Goal: Book appointment/travel/reservation

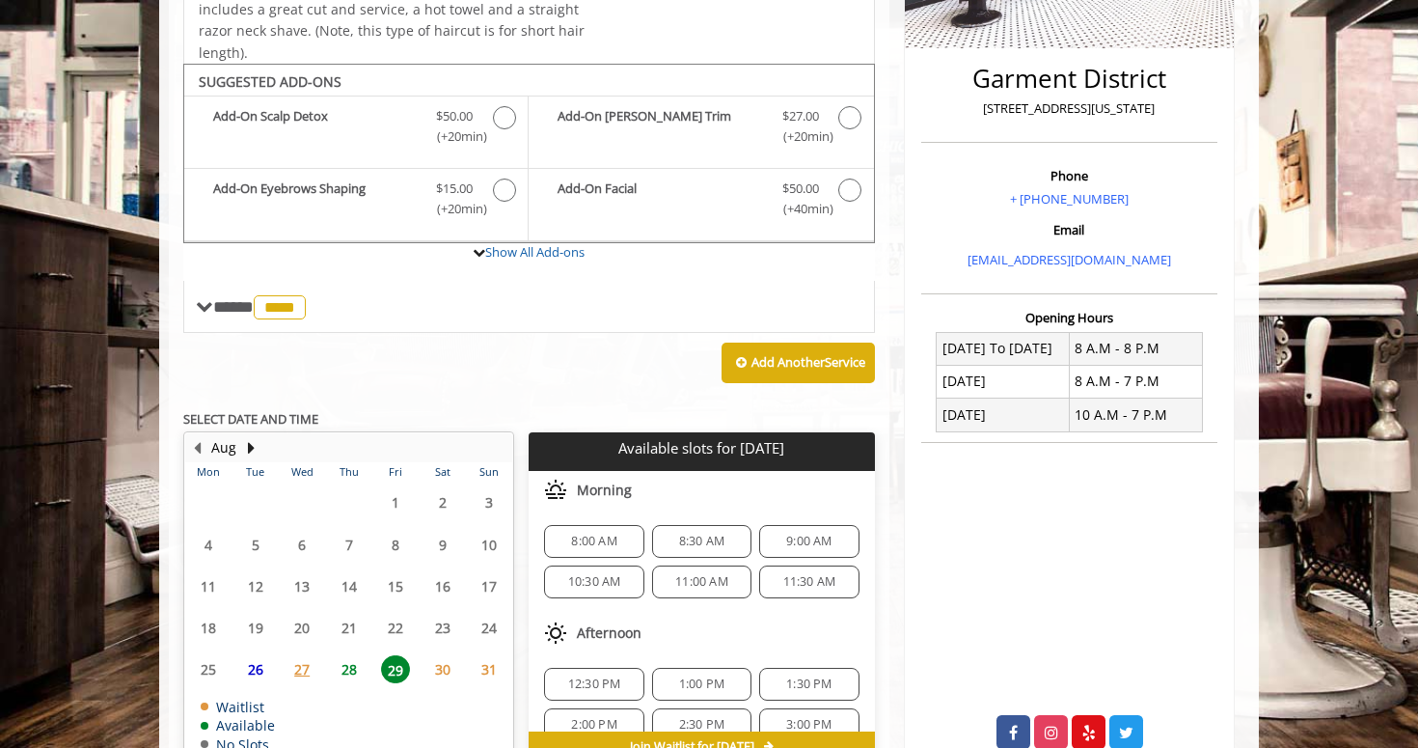
scroll to position [512, 0]
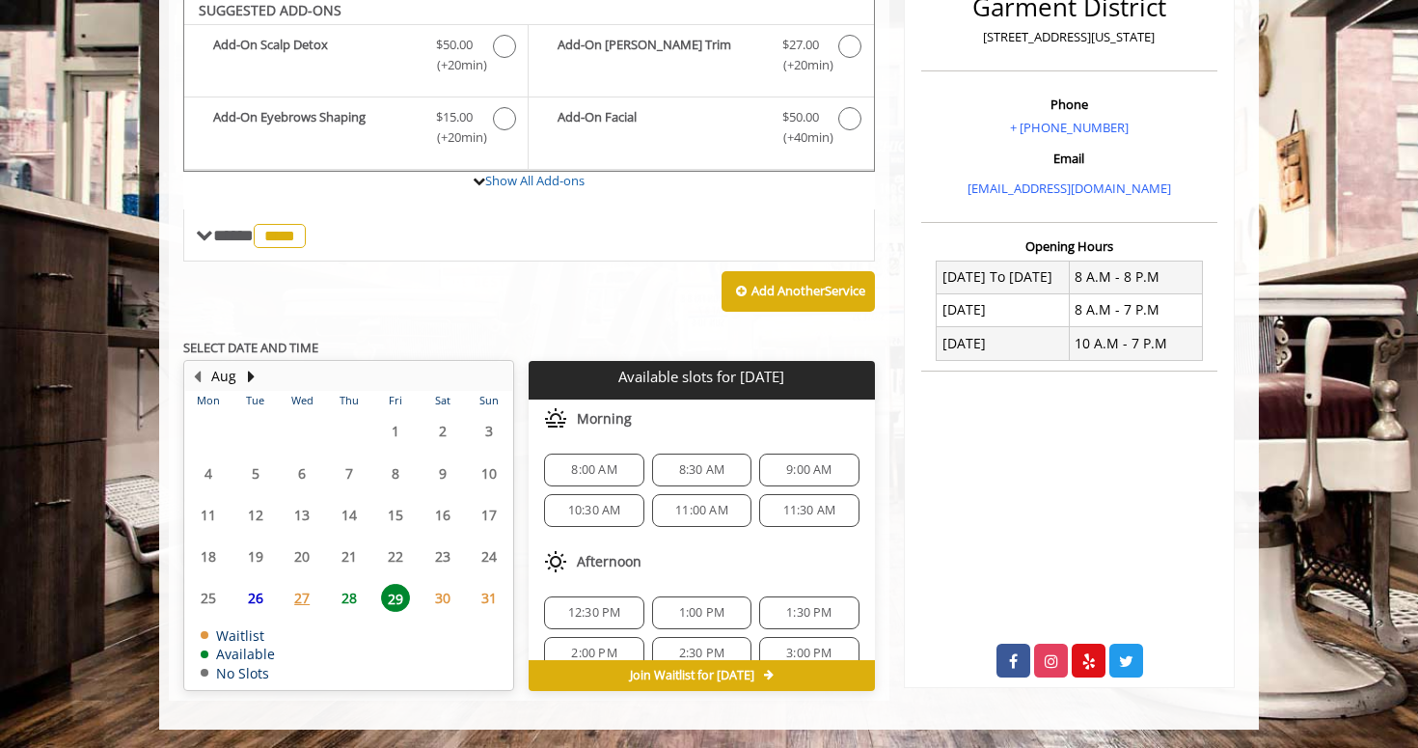
click at [346, 596] on span "28" at bounding box center [349, 598] width 29 height 28
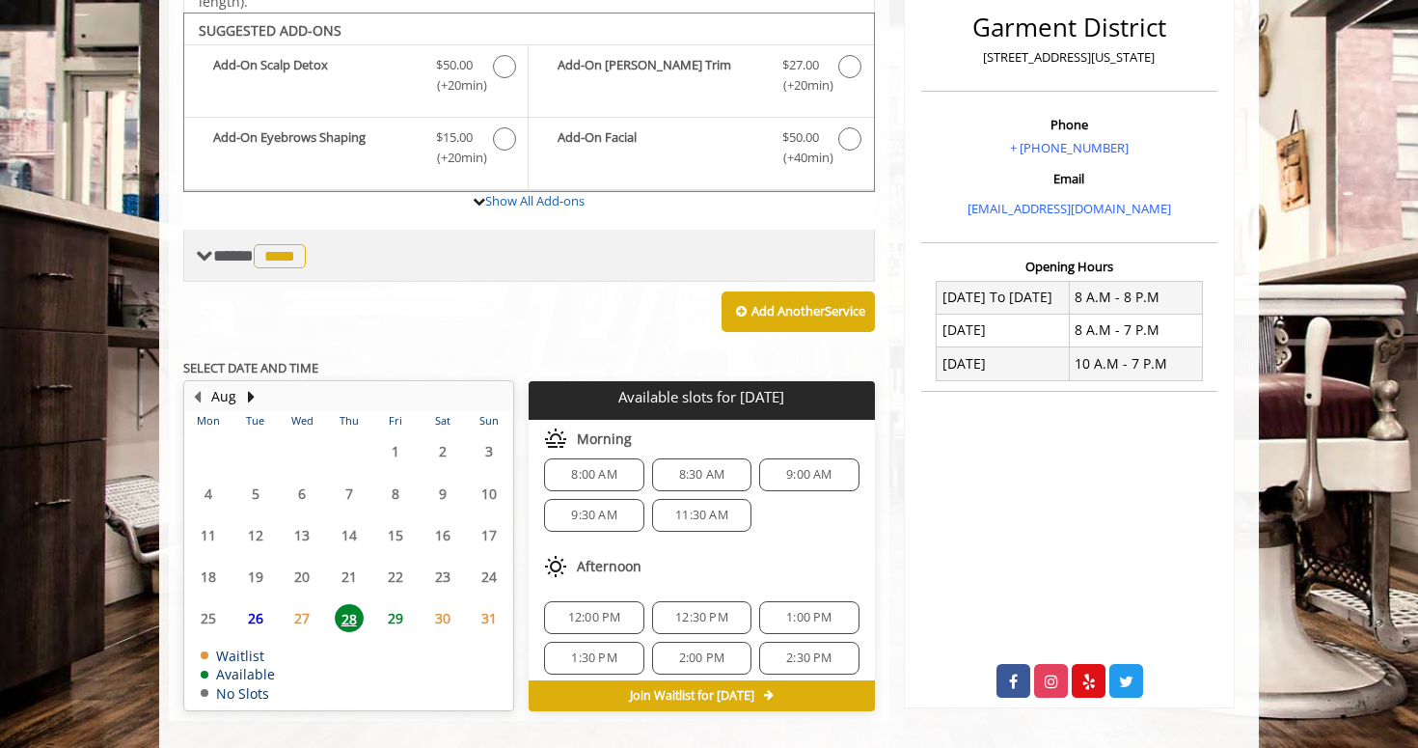
scroll to position [494, 0]
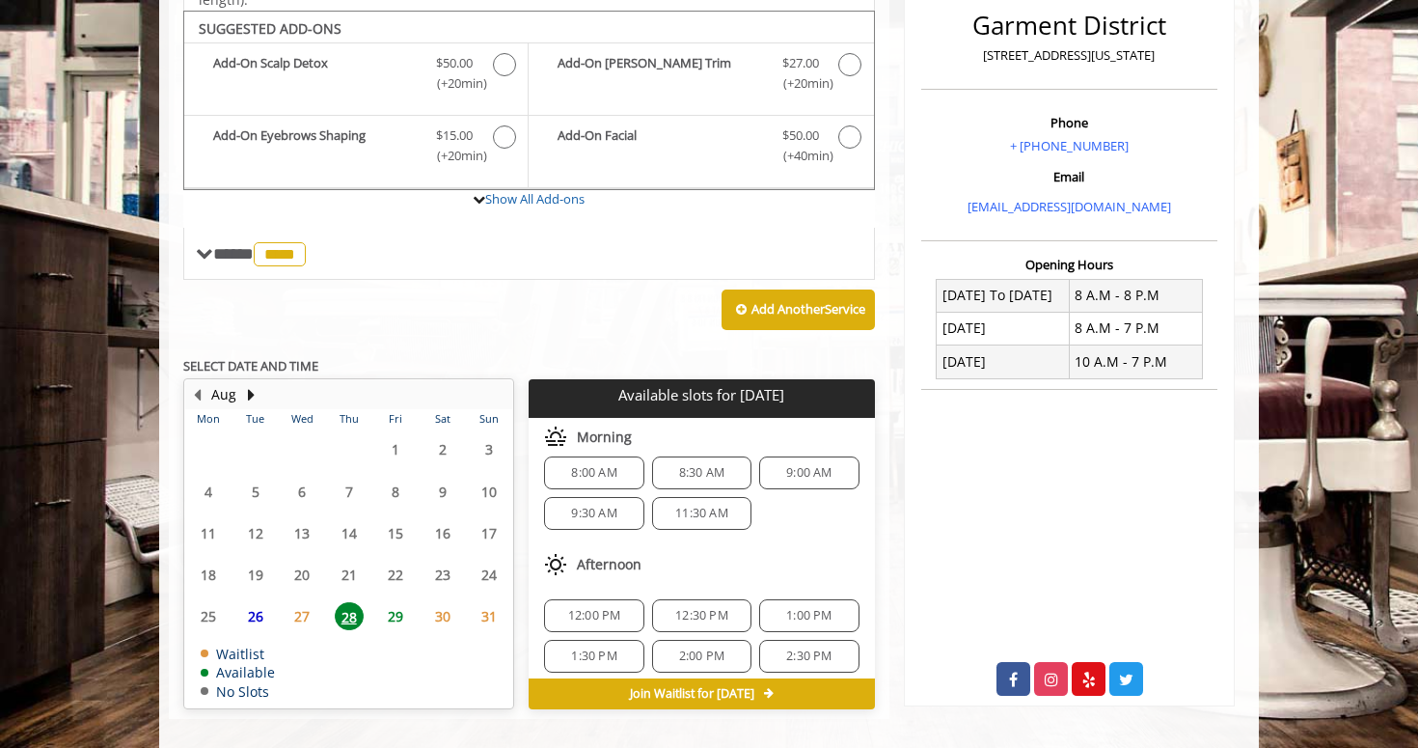
click at [694, 395] on p "Available slots for [DATE]" at bounding box center [701, 395] width 330 height 16
click at [729, 399] on p "Available slots for [DATE]" at bounding box center [701, 395] width 330 height 16
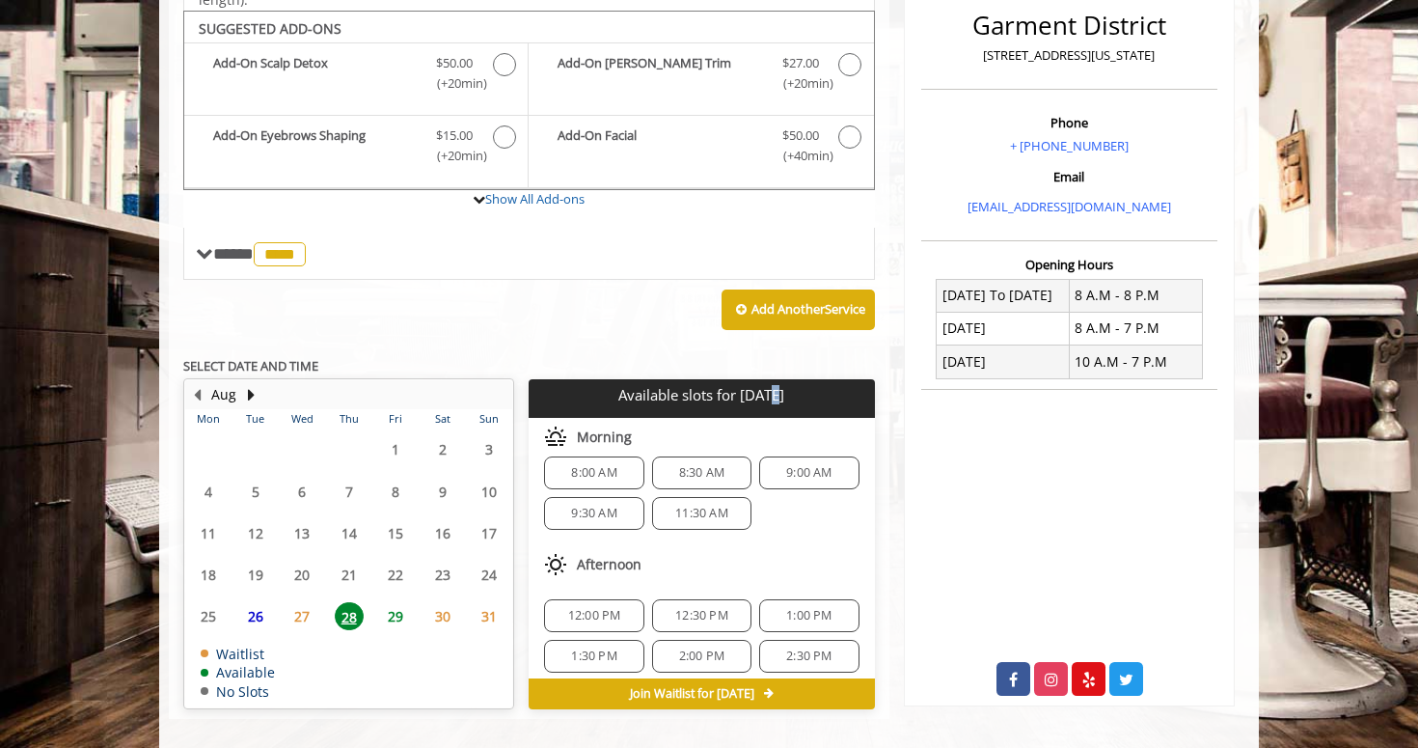
click at [766, 398] on p "Available slots for [DATE]" at bounding box center [701, 395] width 330 height 16
click at [782, 398] on p "Available slots for [DATE]" at bounding box center [701, 395] width 330 height 16
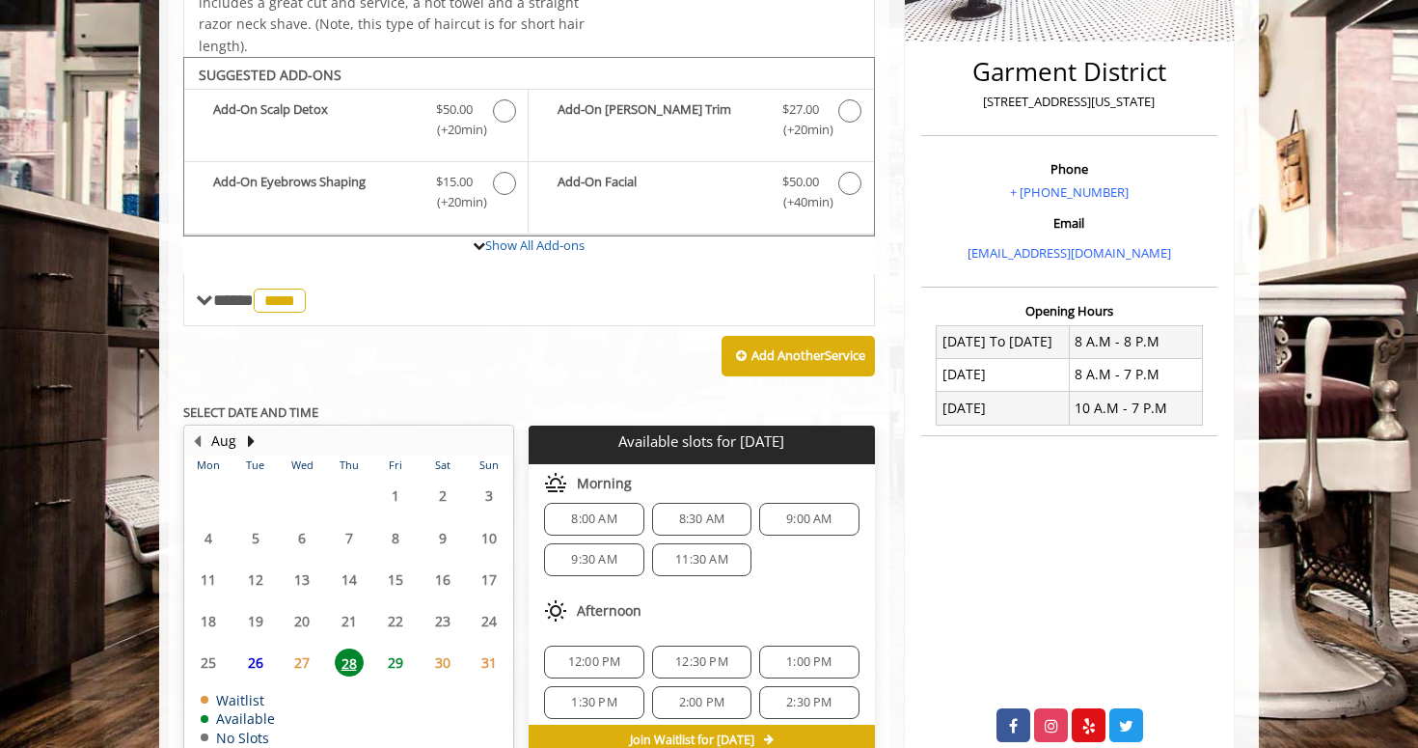
scroll to position [472, 0]
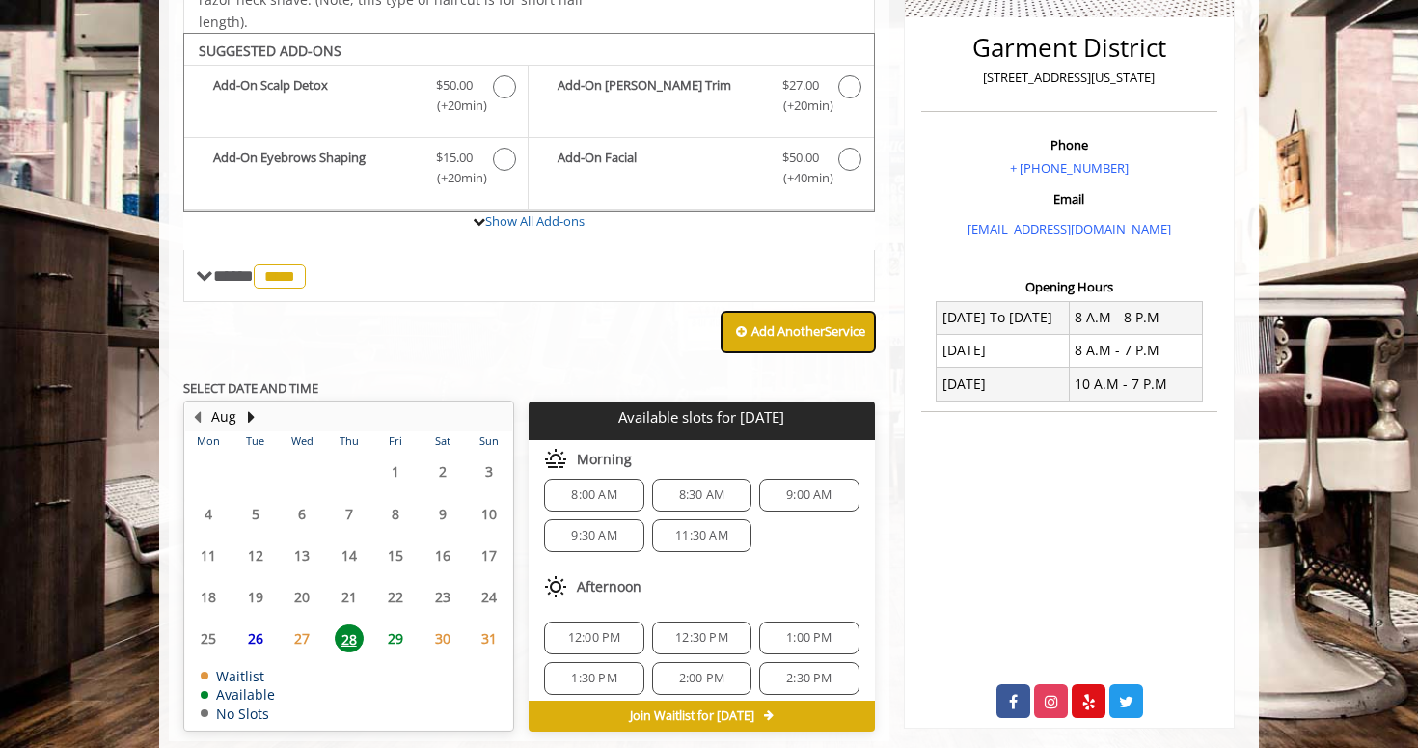
click at [751, 336] on b "Add Another Service" at bounding box center [808, 330] width 114 height 17
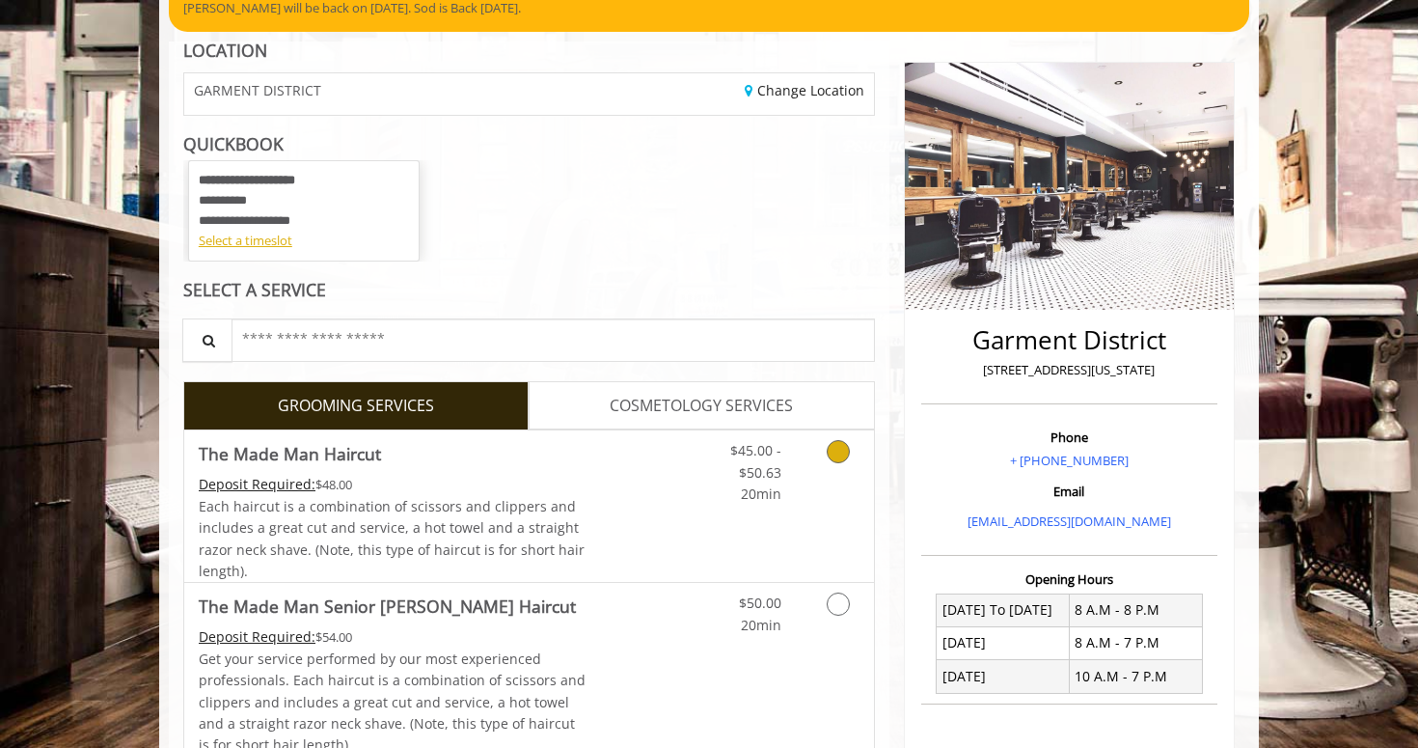
scroll to position [61, 0]
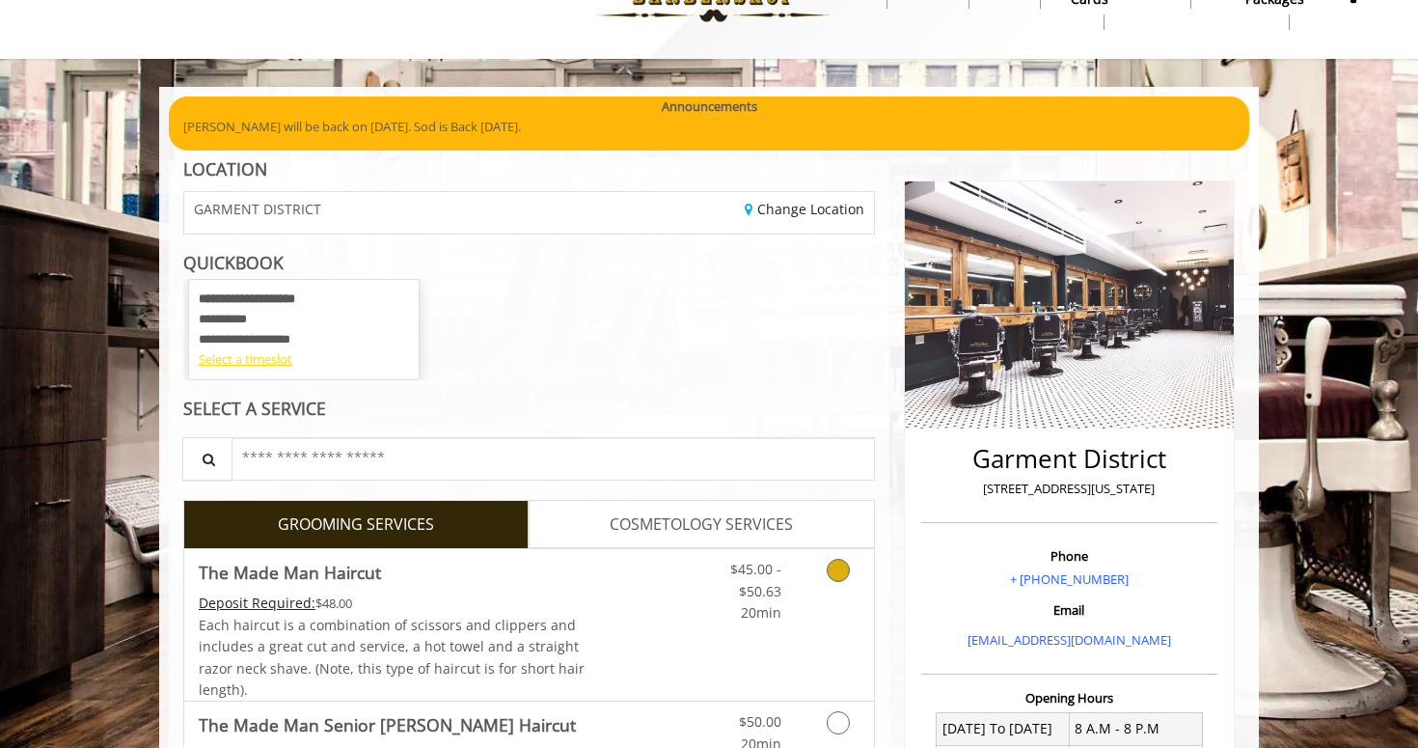
click at [267, 363] on div "Select a timeslot" at bounding box center [304, 359] width 210 height 20
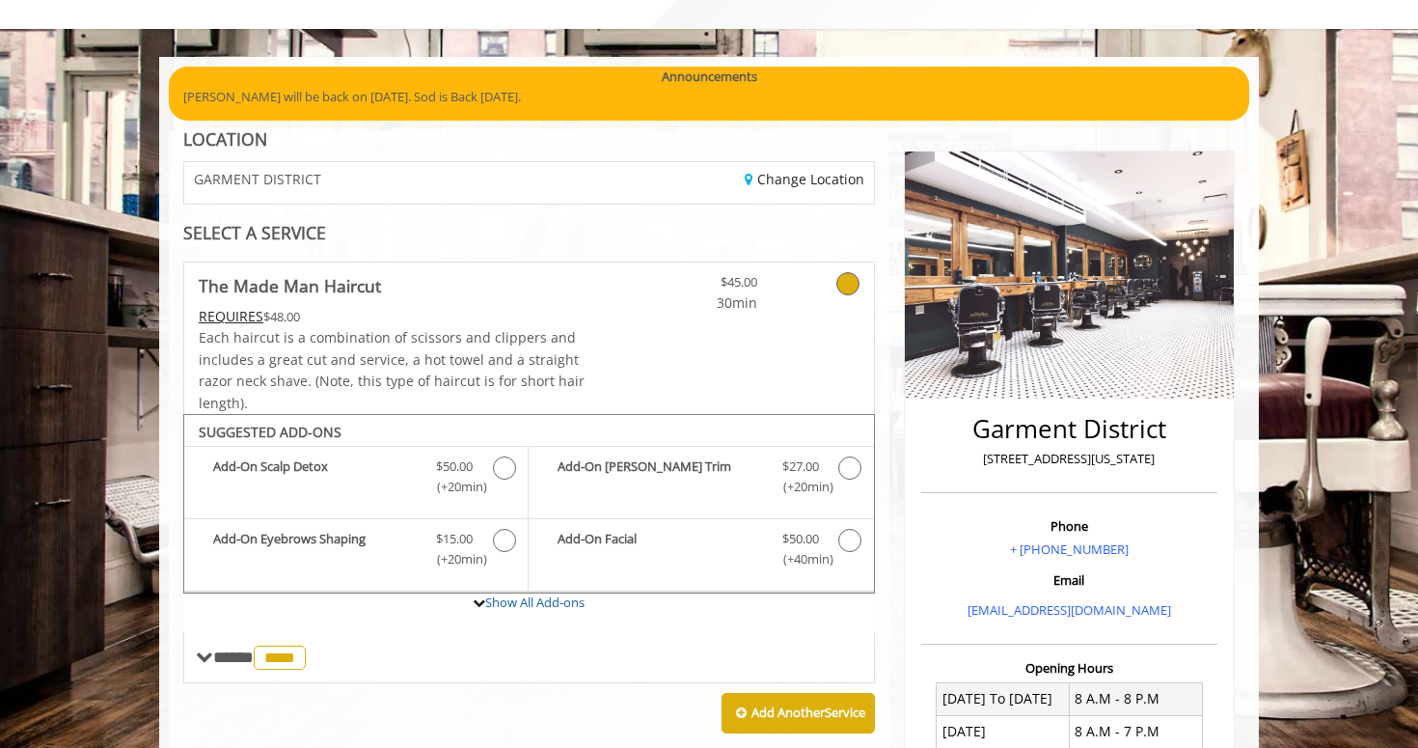
scroll to position [93, 0]
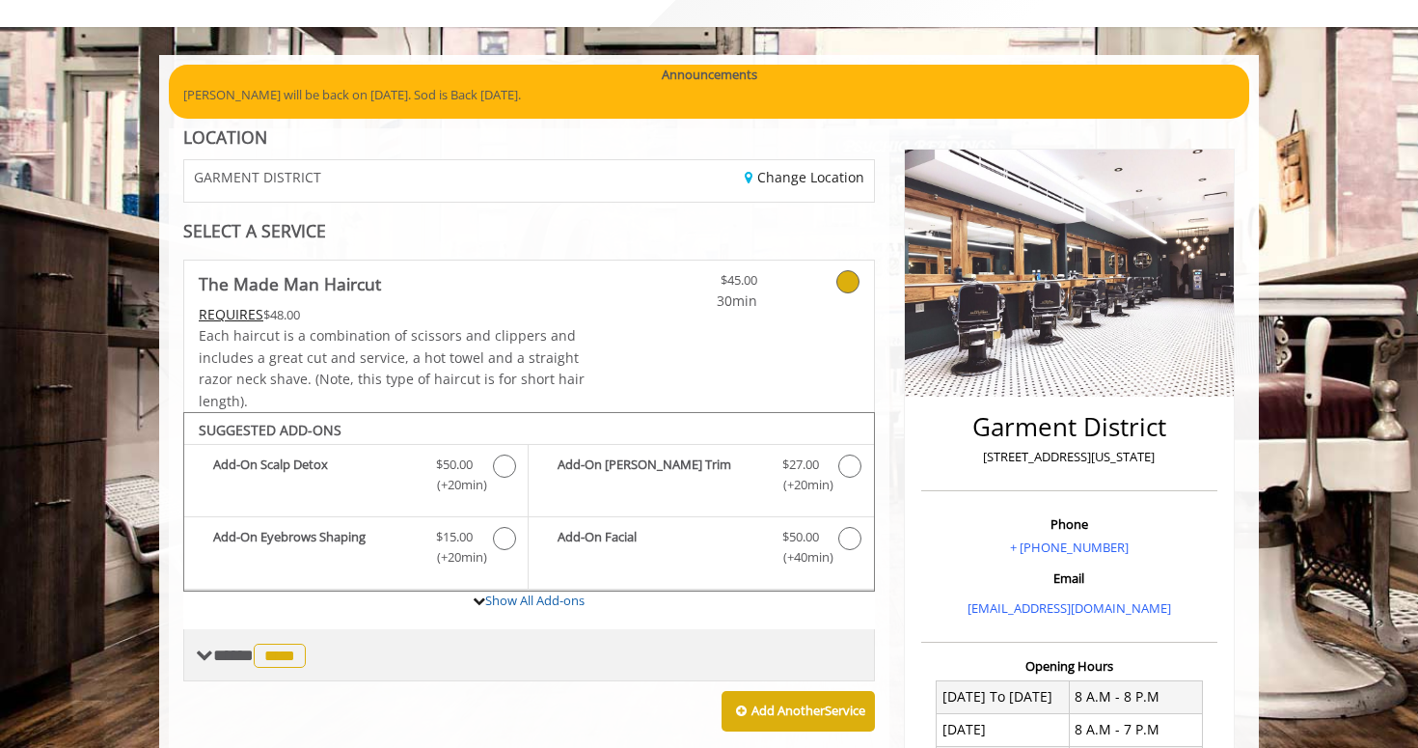
click at [220, 646] on span "**** **** ********" at bounding box center [261, 654] width 97 height 17
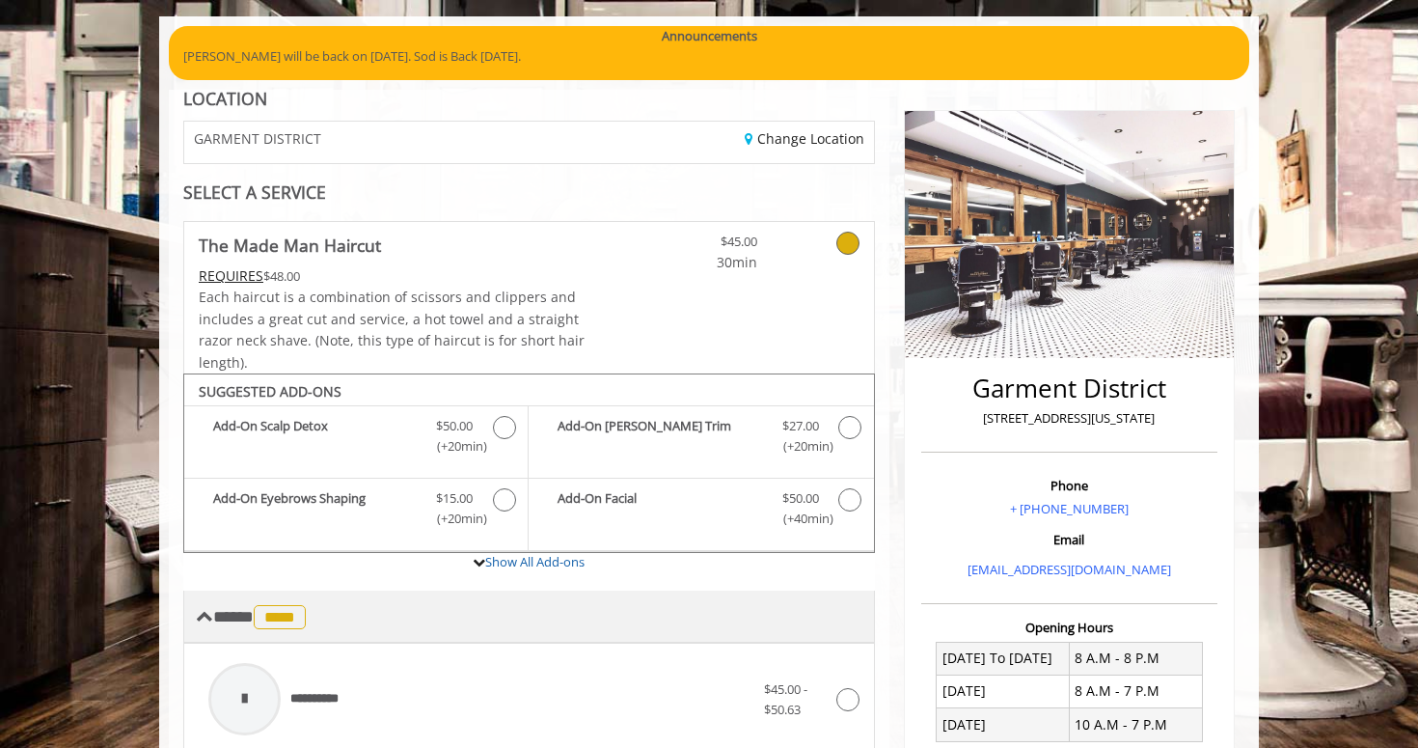
click at [286, 620] on span "****" at bounding box center [280, 617] width 52 height 24
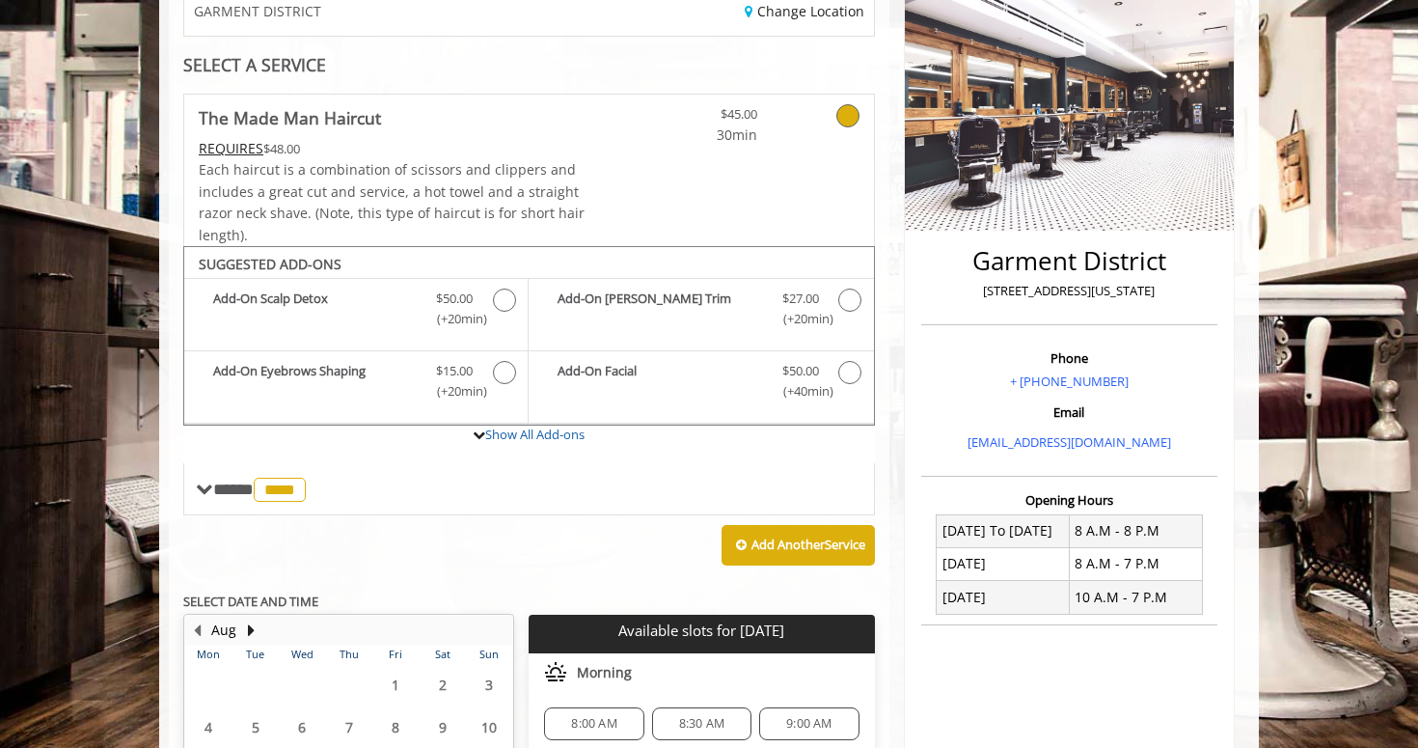
scroll to position [321, 0]
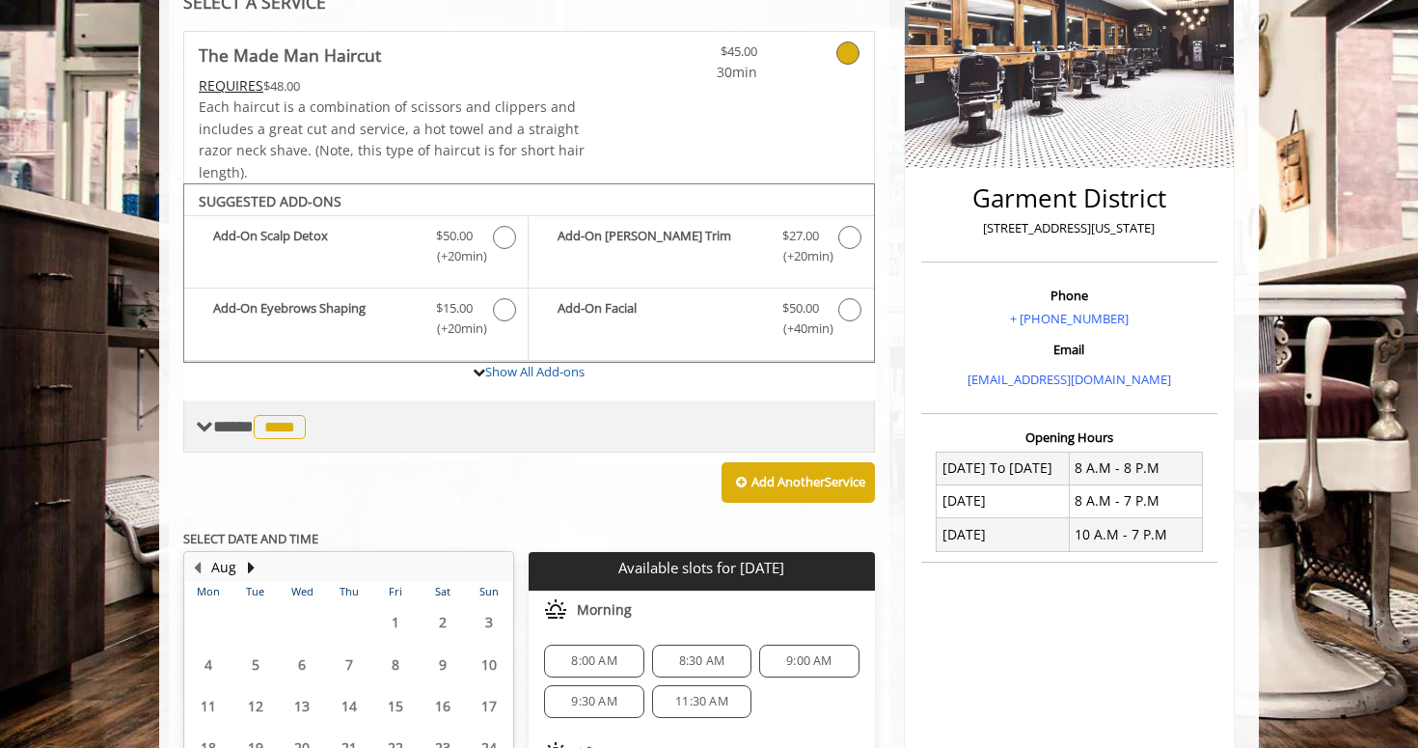
click at [227, 404] on div "**** **** ********" at bounding box center [529, 426] width 692 height 52
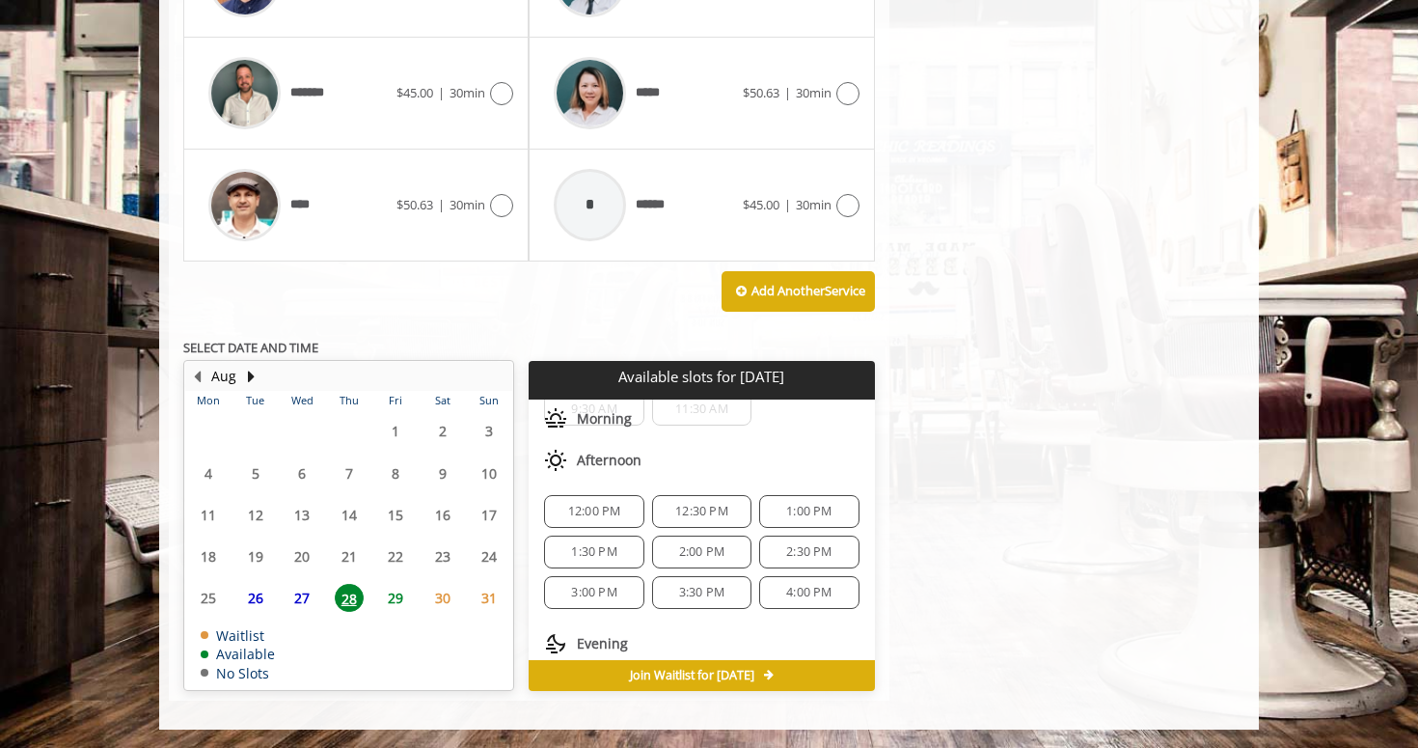
scroll to position [96, 0]
